Goal: Information Seeking & Learning: Learn about a topic

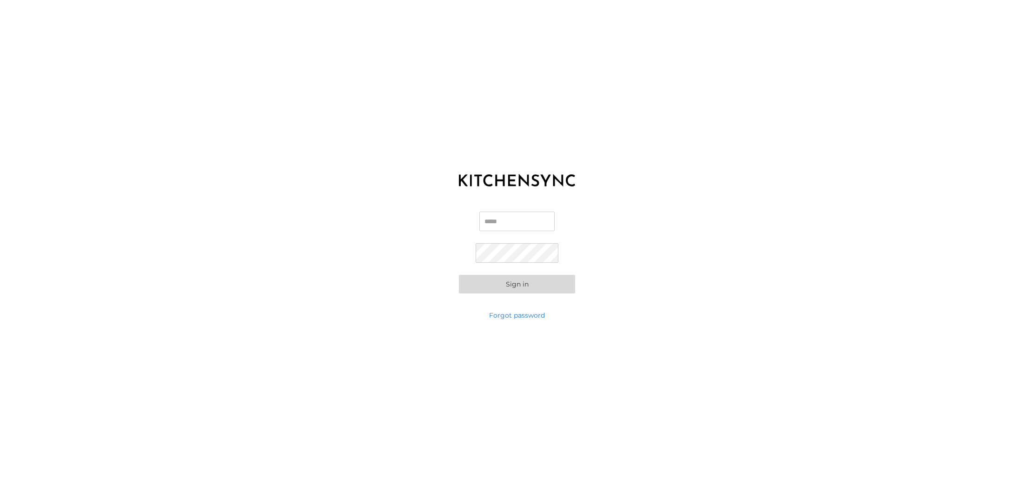
type input "**********"
click at [544, 285] on button "Sign in" at bounding box center [517, 284] width 116 height 19
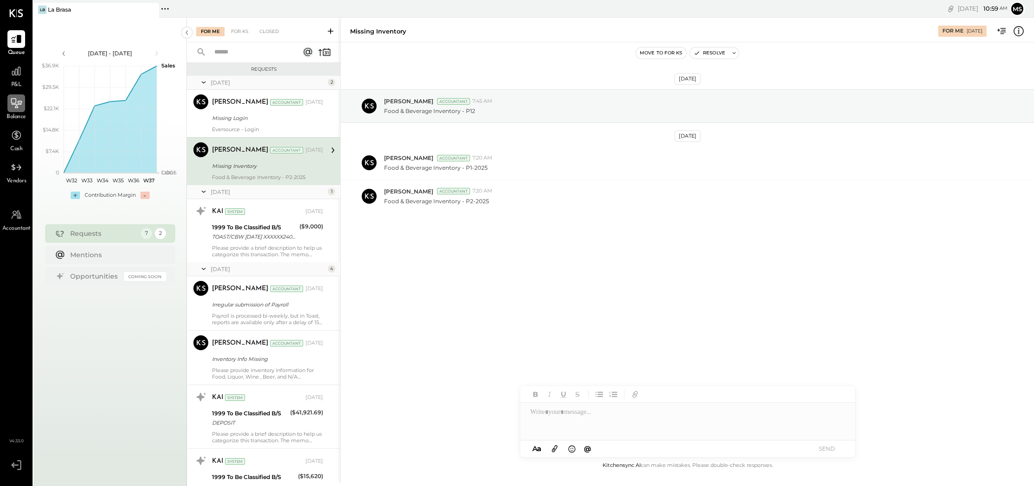
click at [20, 103] on icon at bounding box center [16, 103] width 11 height 10
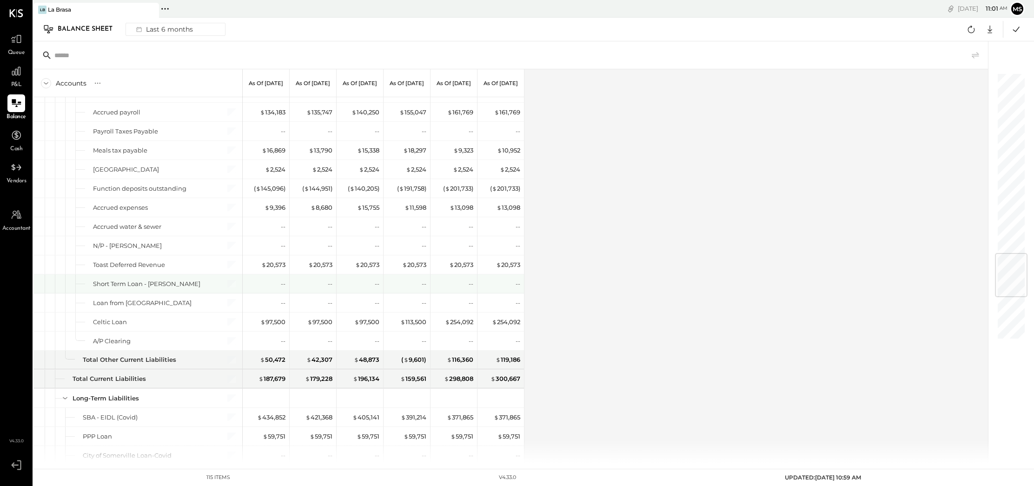
scroll to position [1500, 0]
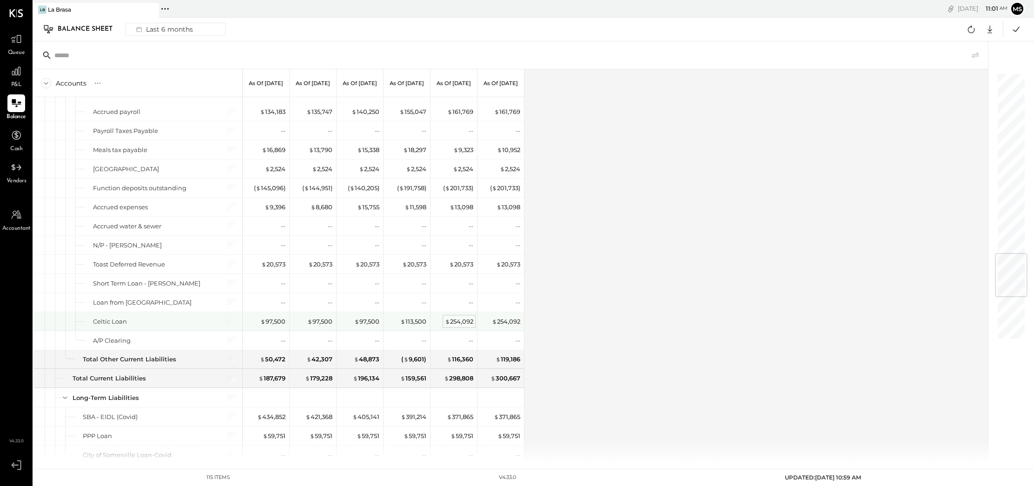
click at [459, 318] on div "$ 254,092" at bounding box center [459, 321] width 28 height 9
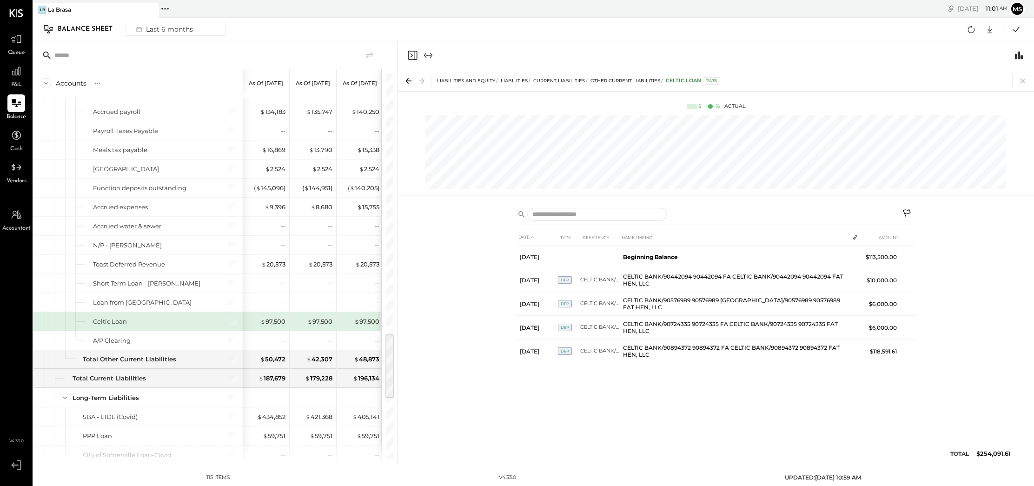
click at [459, 318] on div "Accounts S GL As of [DATE] As of [DATE] As of [DATE] As of [DATE] As of [DATE] …" at bounding box center [533, 252] width 1001 height 422
